Goal: Information Seeking & Learning: Learn about a topic

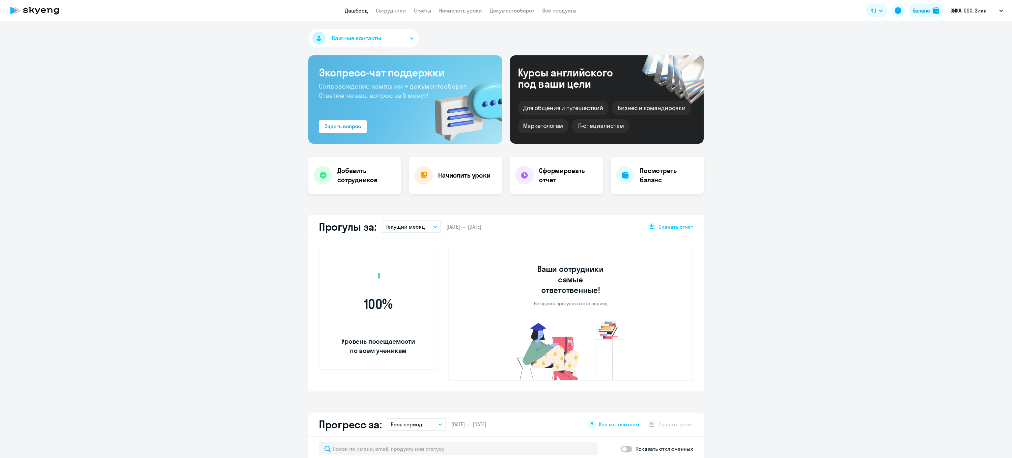
select select "30"
click at [389, 13] on link "Сотрудники" at bounding box center [391, 10] width 30 height 7
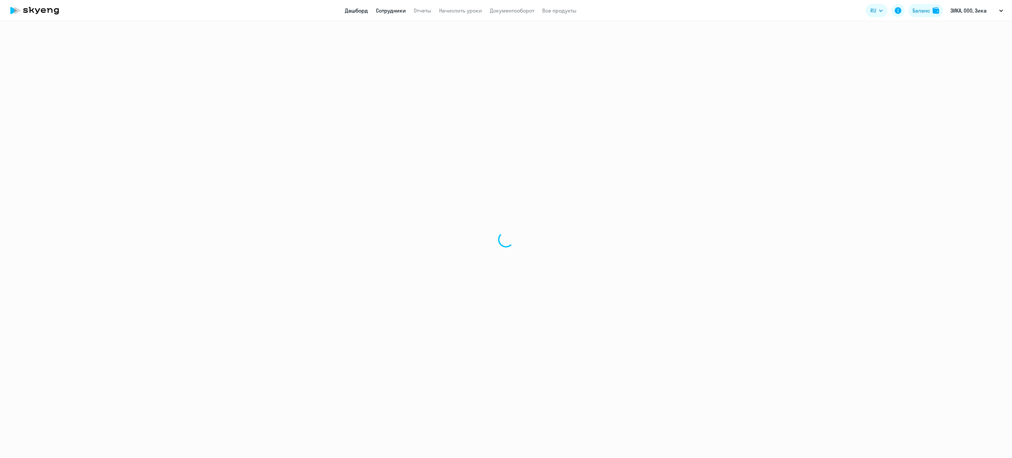
select select "30"
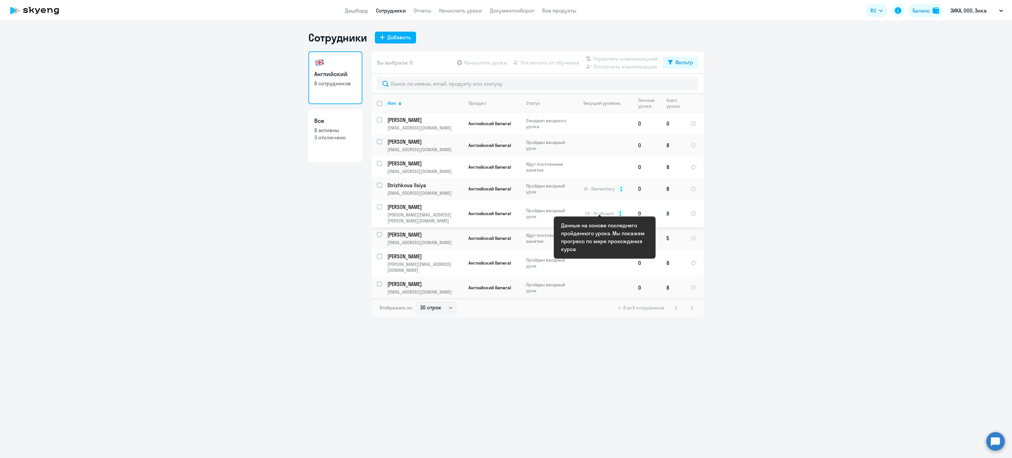
click at [621, 211] on icon at bounding box center [621, 213] width 2 height 5
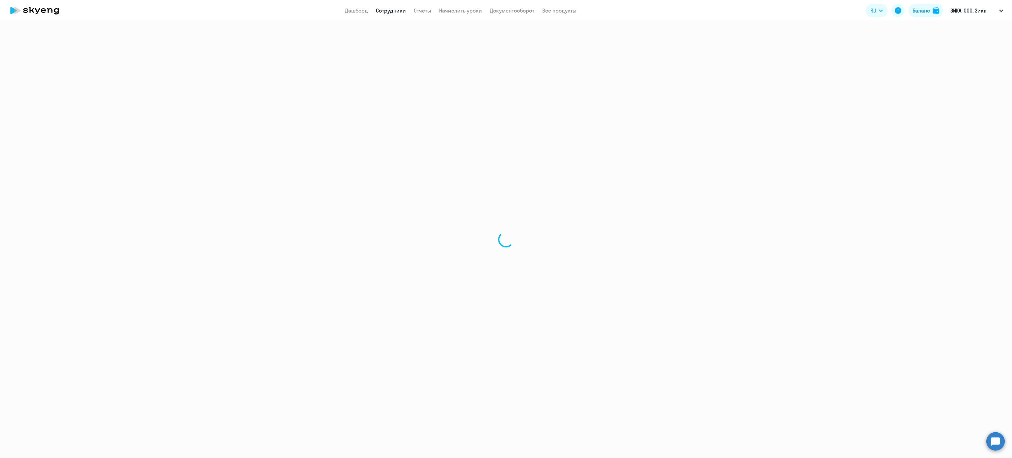
click at [620, 212] on div at bounding box center [506, 239] width 1012 height 437
select select "english"
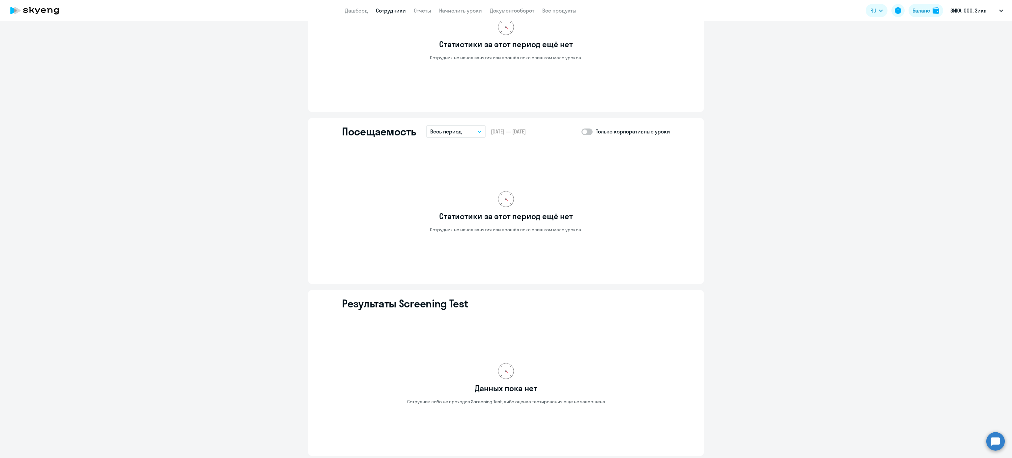
scroll to position [647, 0]
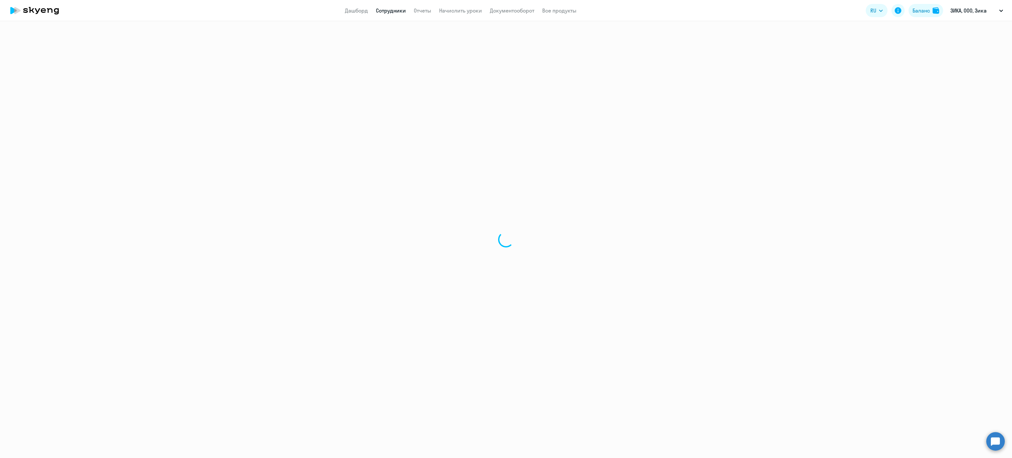
select select "30"
